Goal: Information Seeking & Learning: Understand process/instructions

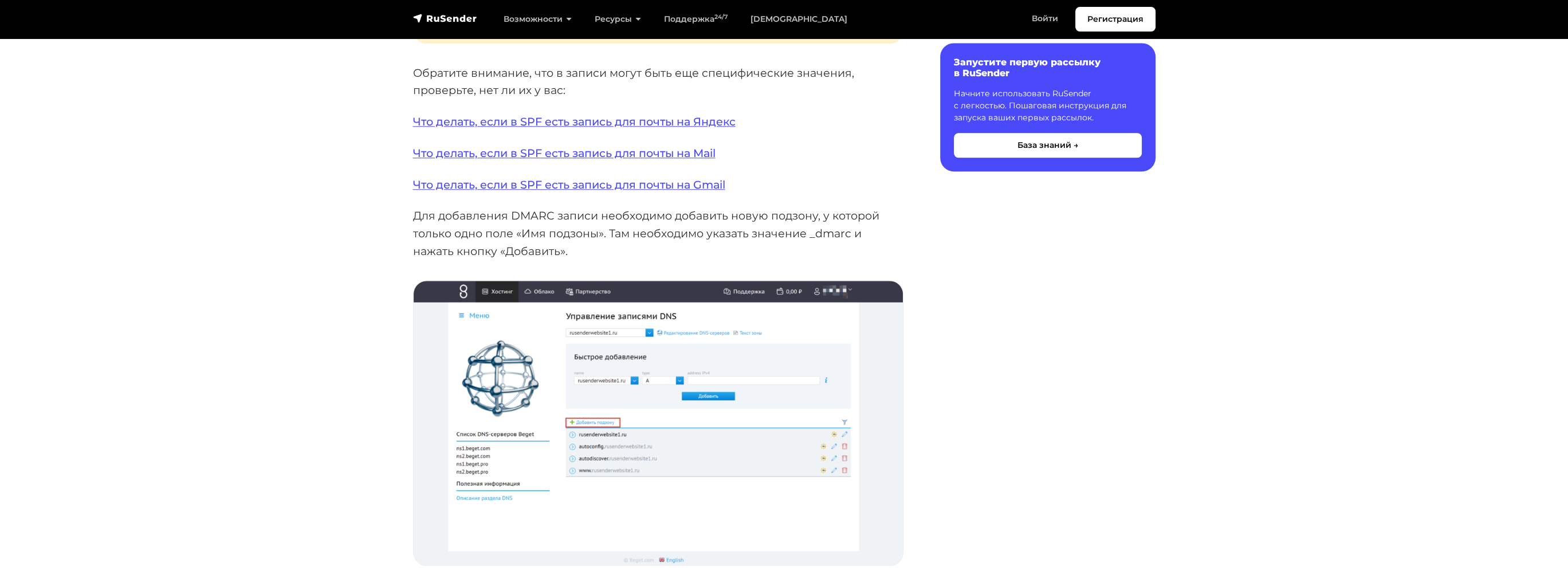
scroll to position [1720, 0]
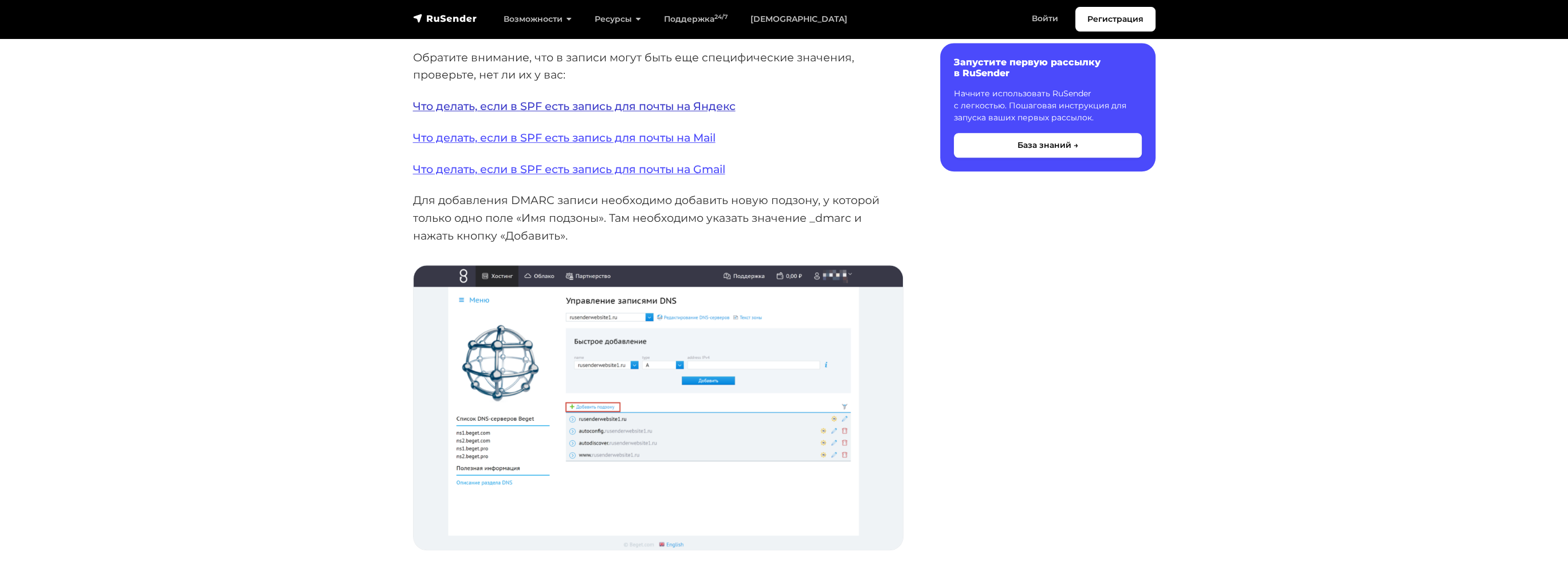
click at [485, 113] on link "Что делать, если в SPF есть запись для почты на Яндекс" at bounding box center [574, 106] width 323 height 13
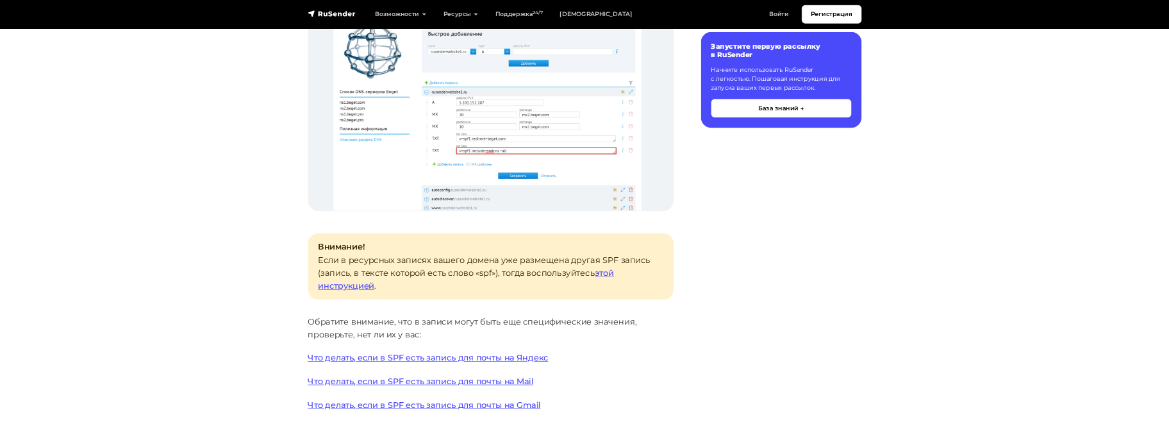
scroll to position [1538, 0]
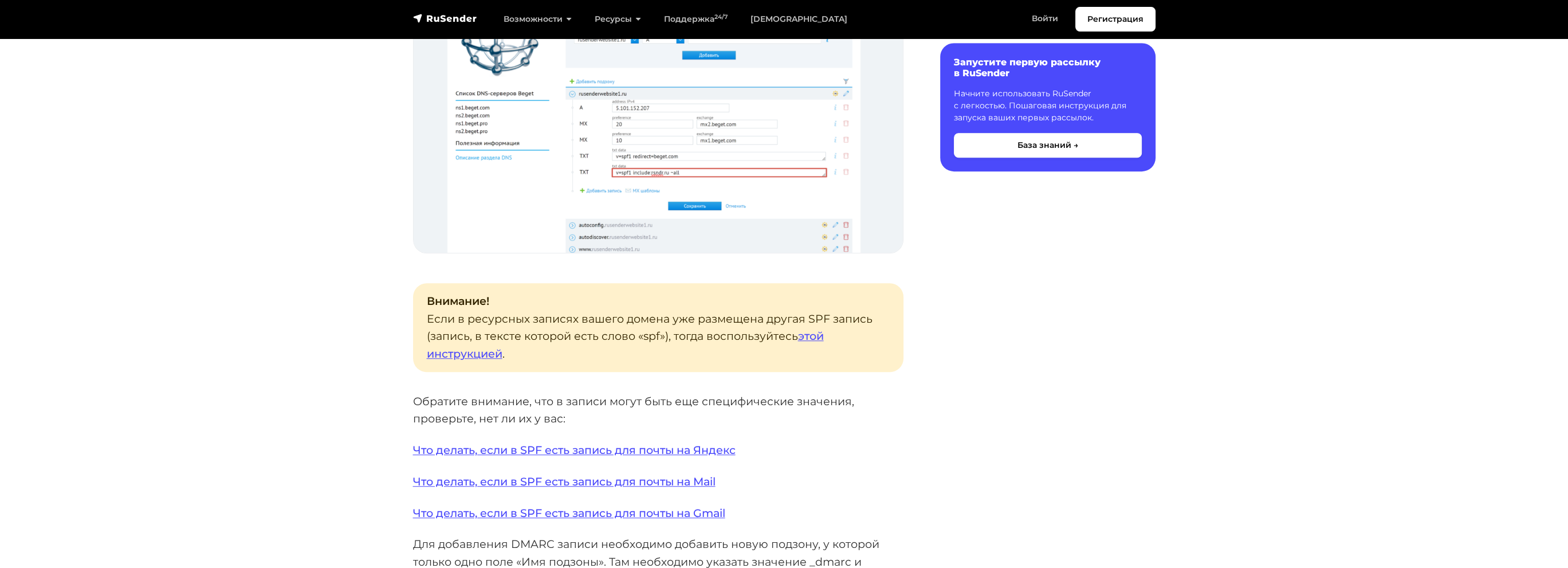
click at [571, 253] on img at bounding box center [658, 109] width 489 height 288
click at [602, 253] on img at bounding box center [658, 109] width 489 height 288
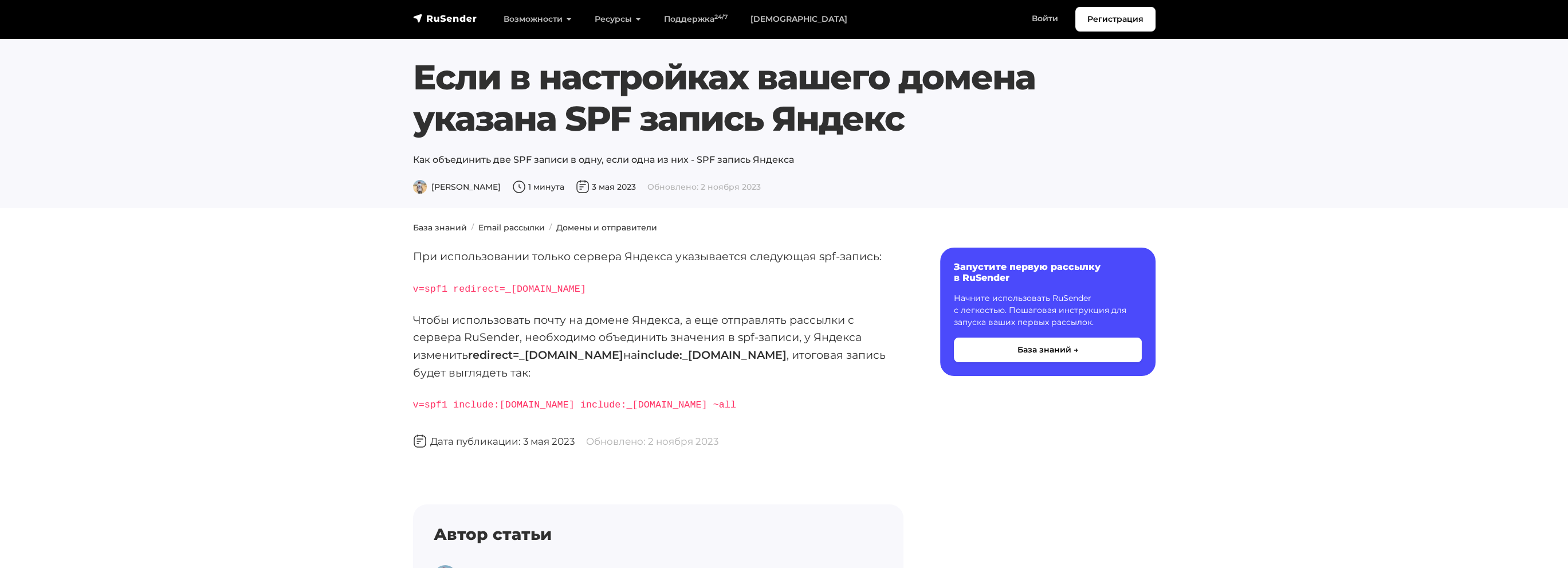
scroll to position [114, 0]
